Goal: Task Accomplishment & Management: Use online tool/utility

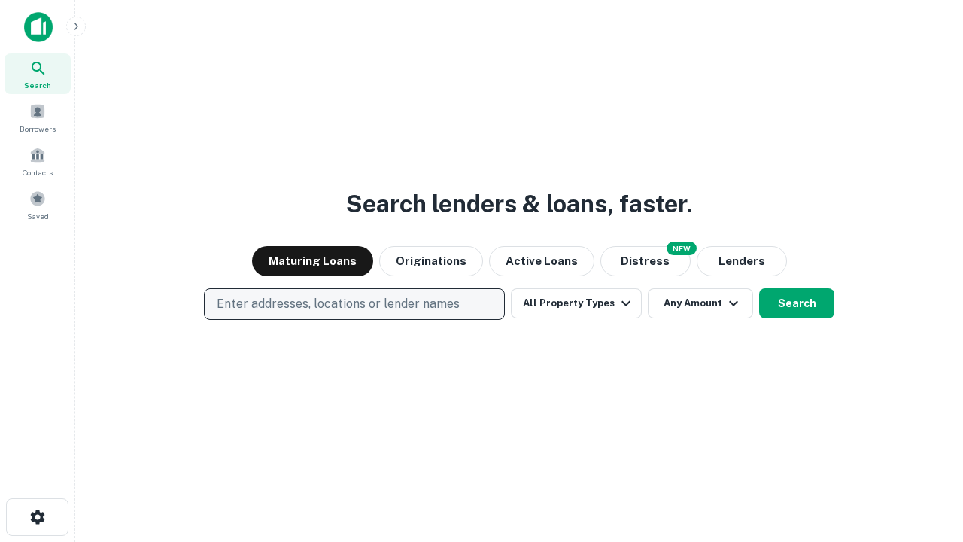
click at [354, 304] on p "Enter addresses, locations or lender names" at bounding box center [338, 304] width 243 height 18
type input "**********"
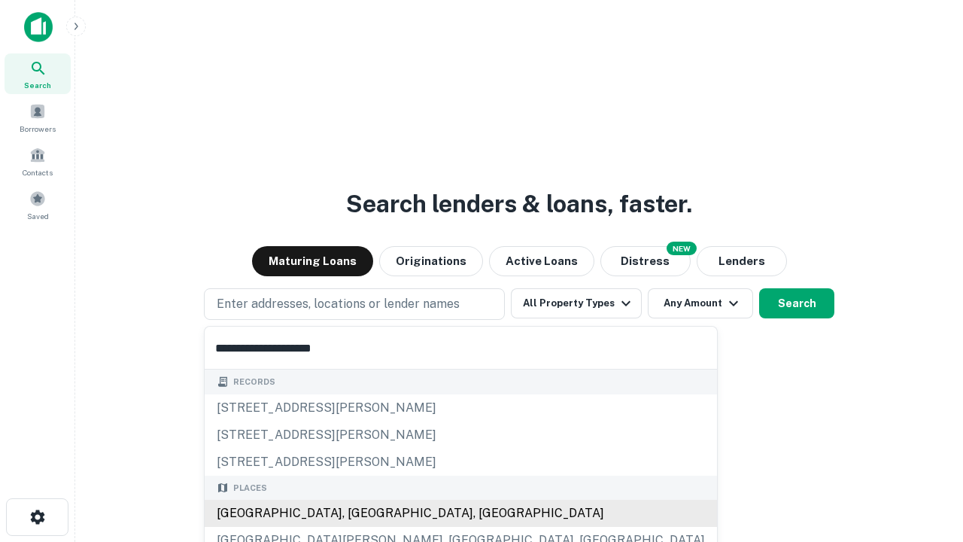
click at [360, 513] on div "[GEOGRAPHIC_DATA], [GEOGRAPHIC_DATA], [GEOGRAPHIC_DATA]" at bounding box center [461, 512] width 512 height 27
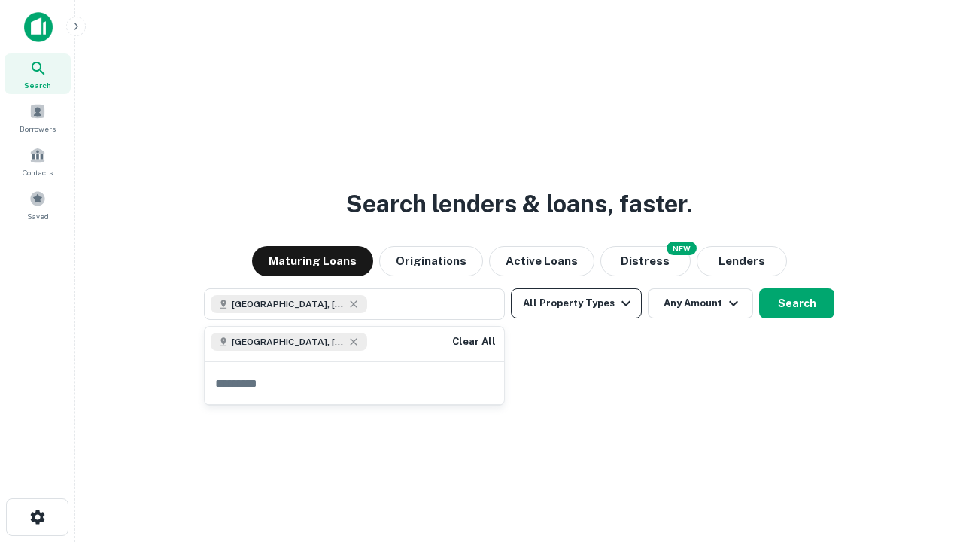
click at [576, 303] on button "All Property Types" at bounding box center [576, 303] width 131 height 30
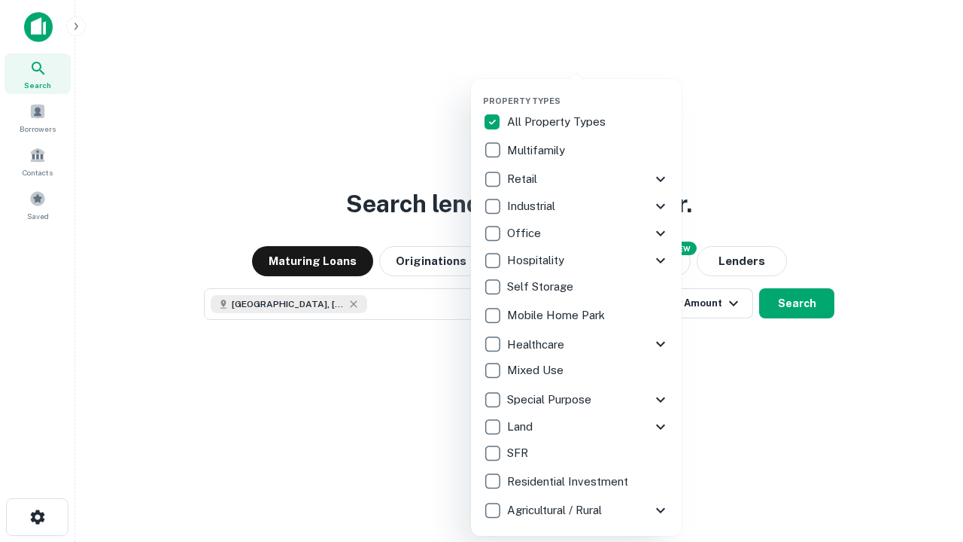
click at [588, 91] on button "button" at bounding box center [588, 91] width 211 height 1
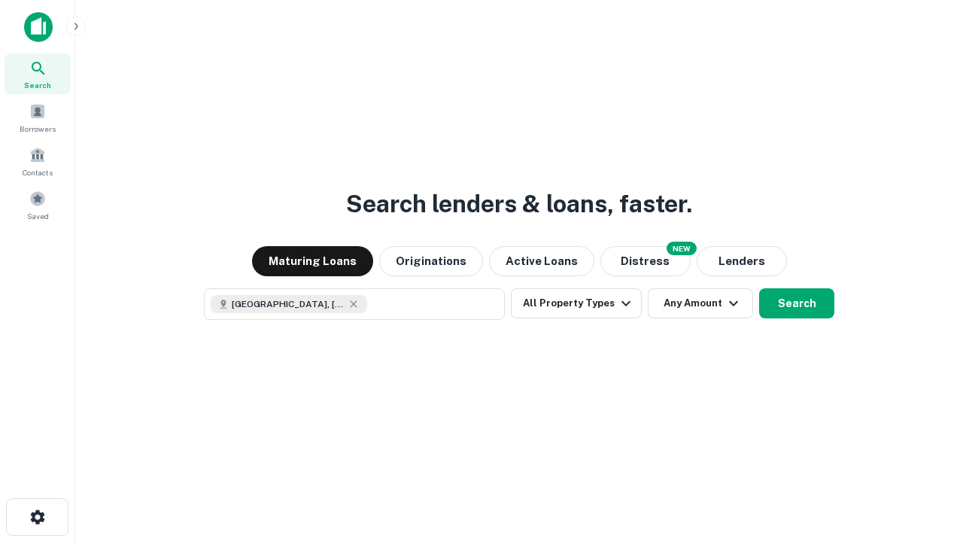
scroll to position [24, 0]
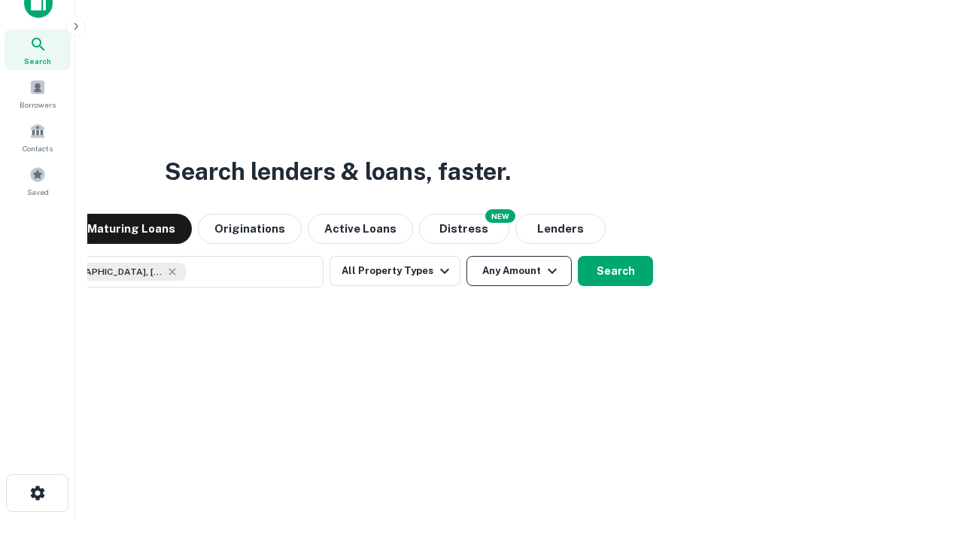
click at [466, 256] on button "Any Amount" at bounding box center [518, 271] width 105 height 30
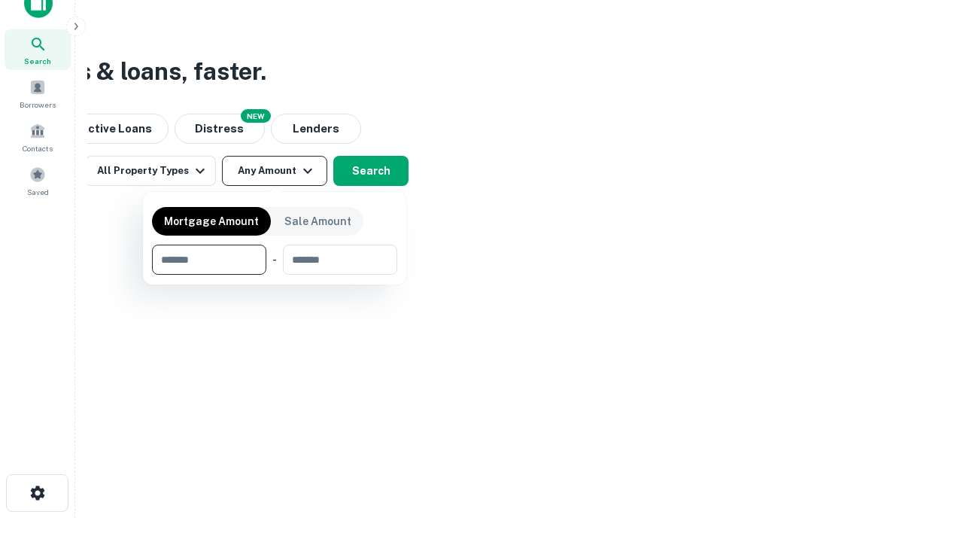
type input "*******"
click at [275, 275] on button "button" at bounding box center [274, 275] width 245 height 1
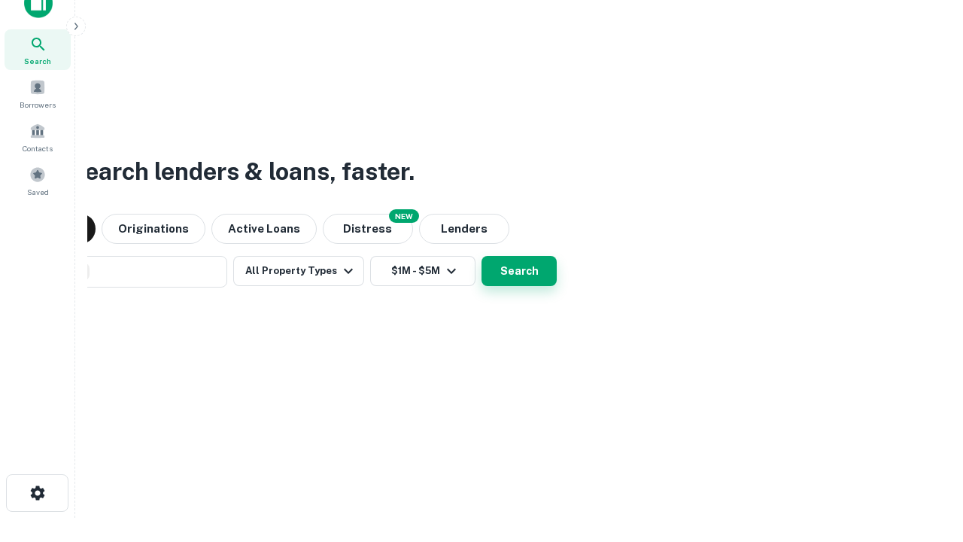
click at [481, 256] on button "Search" at bounding box center [518, 271] width 75 height 30
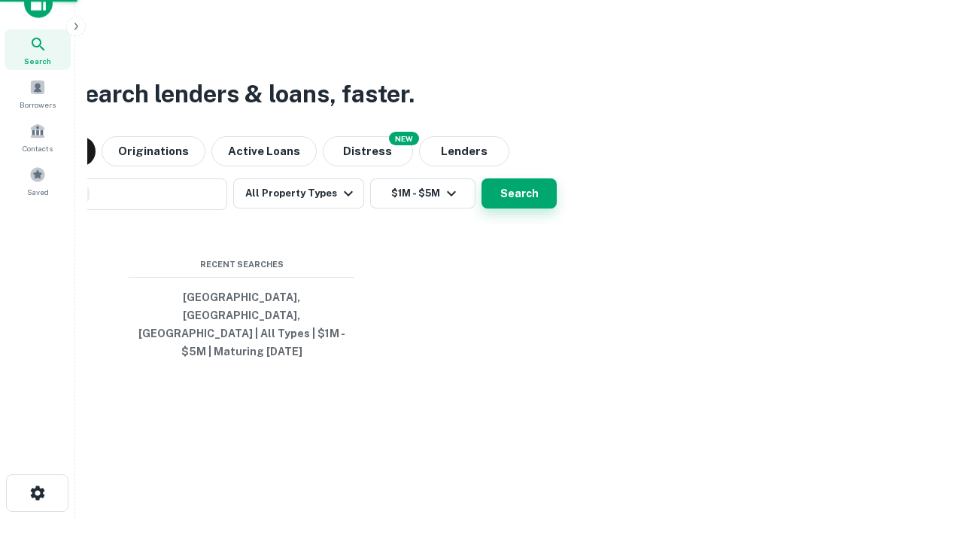
scroll to position [49, 426]
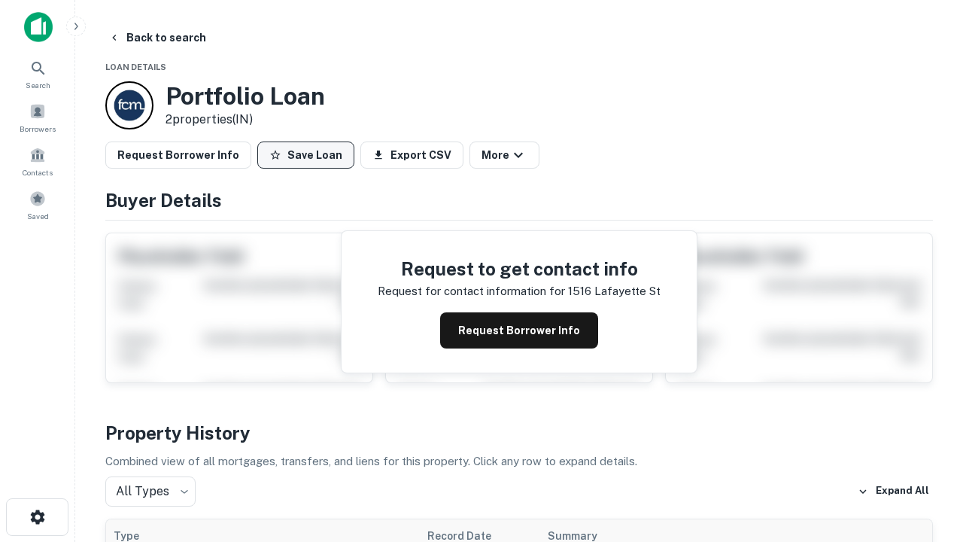
click at [305, 155] on button "Save Loan" at bounding box center [305, 154] width 97 height 27
